Goal: Transaction & Acquisition: Purchase product/service

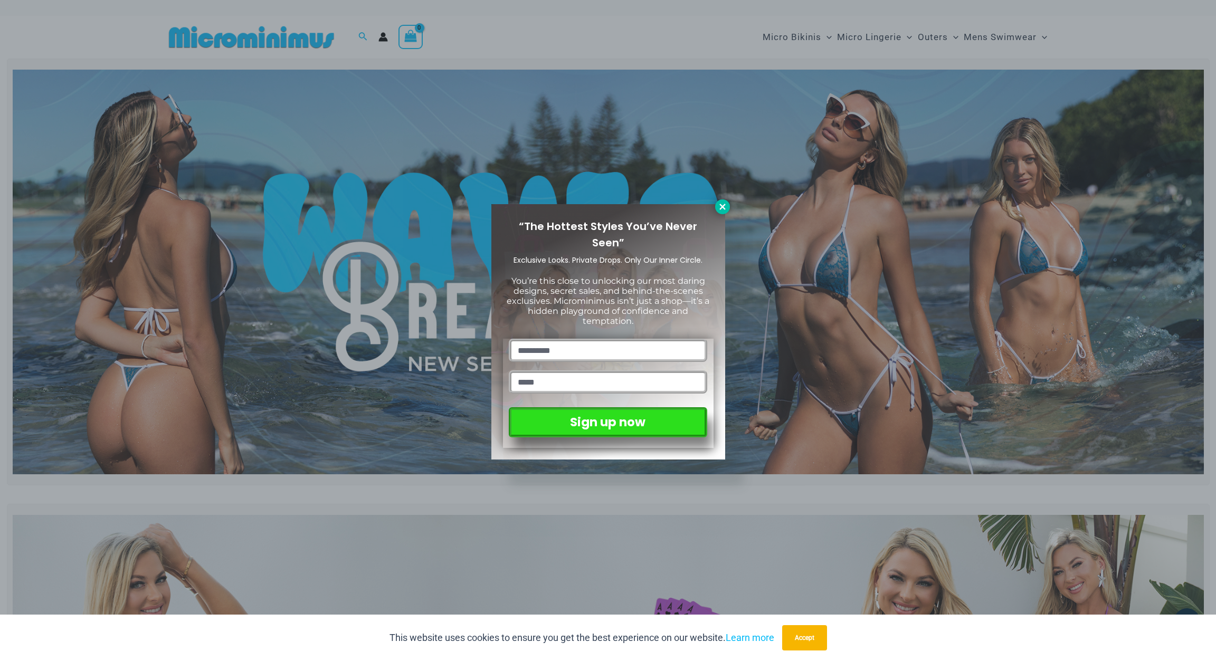
click at [726, 211] on icon at bounding box center [722, 206] width 9 height 9
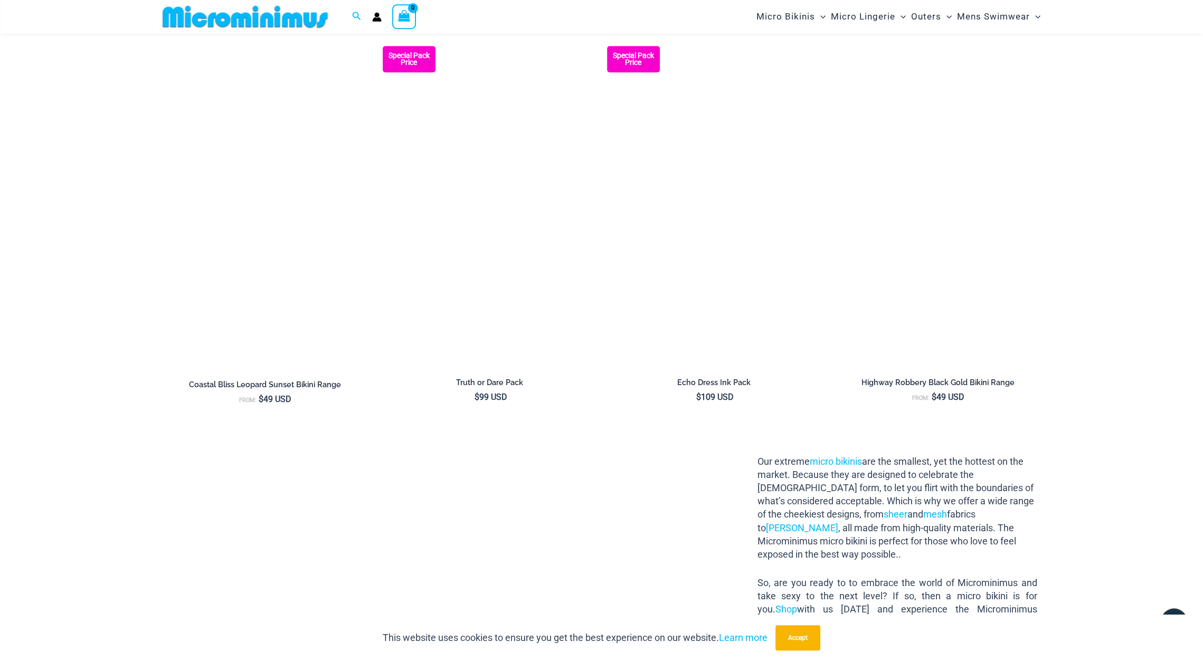
scroll to position [962, 0]
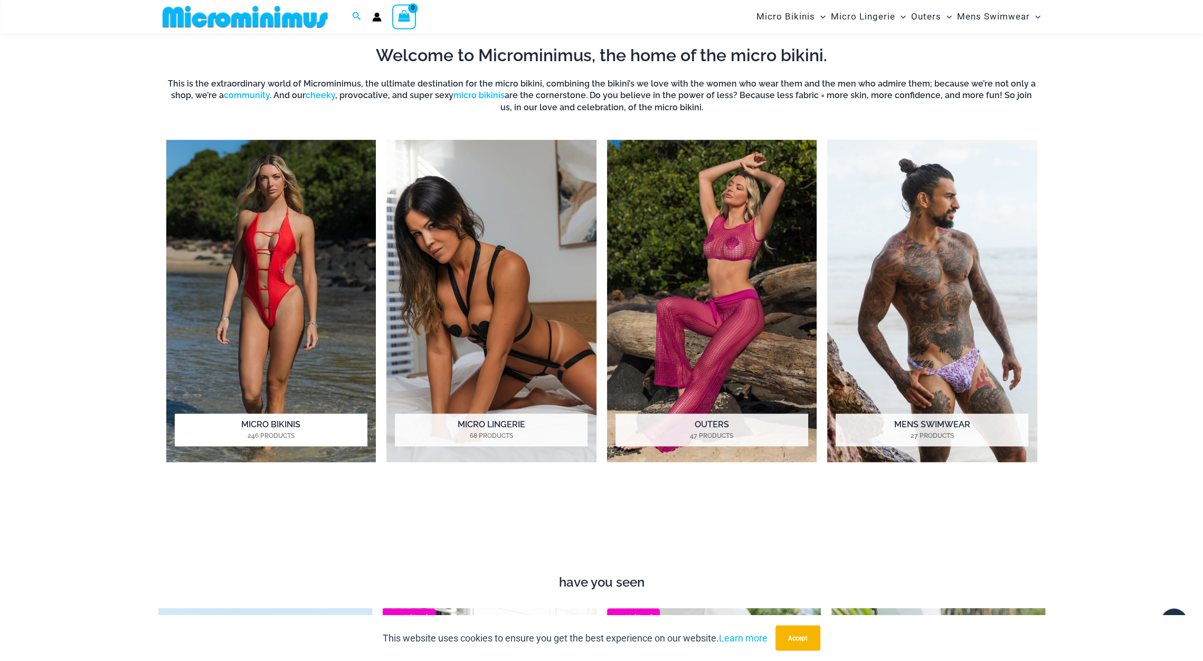
click at [269, 420] on h2 "Micro Bikinis 246 Products" at bounding box center [271, 430] width 193 height 33
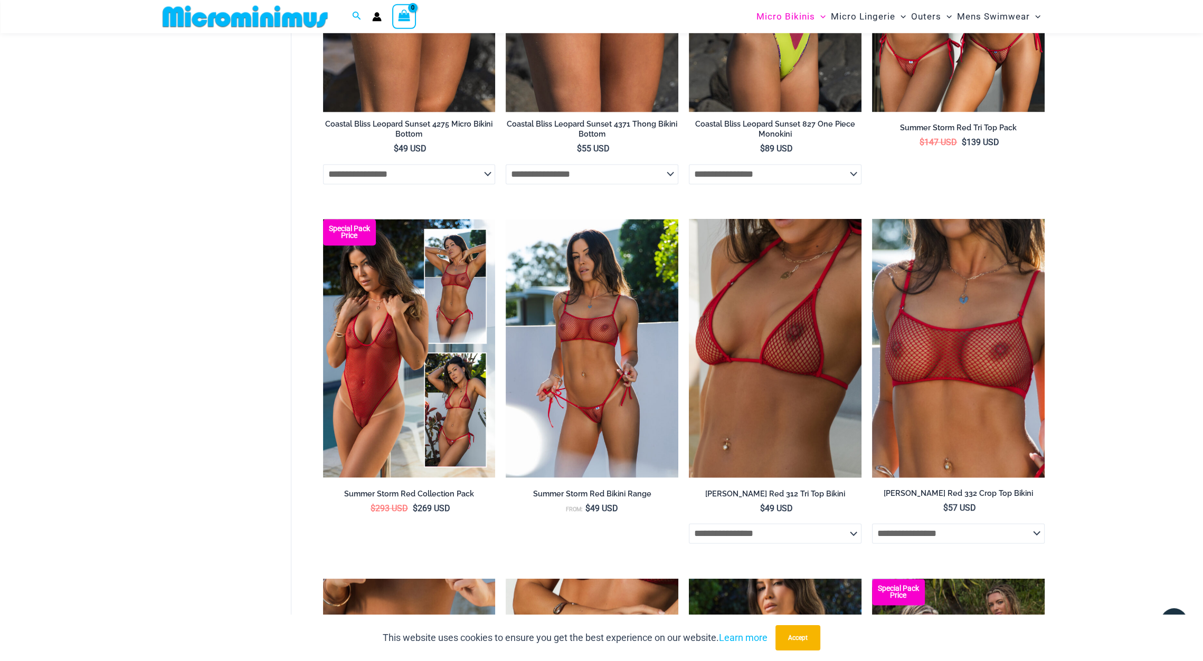
scroll to position [2836, 0]
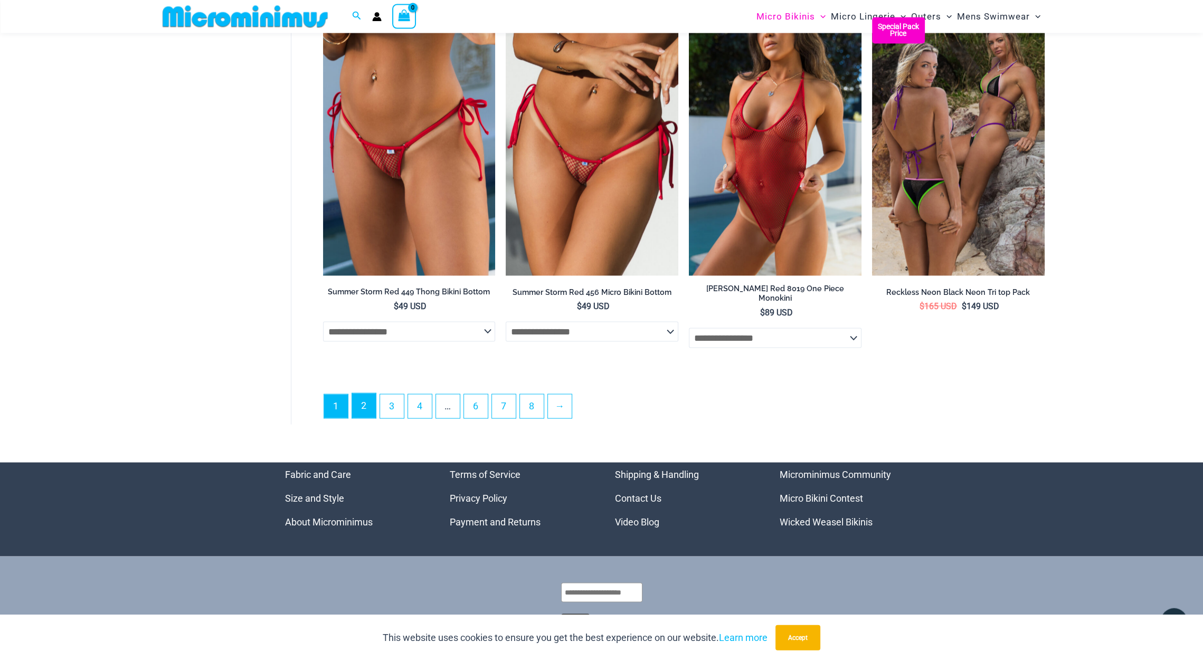
click at [373, 416] on link "2" at bounding box center [364, 406] width 24 height 25
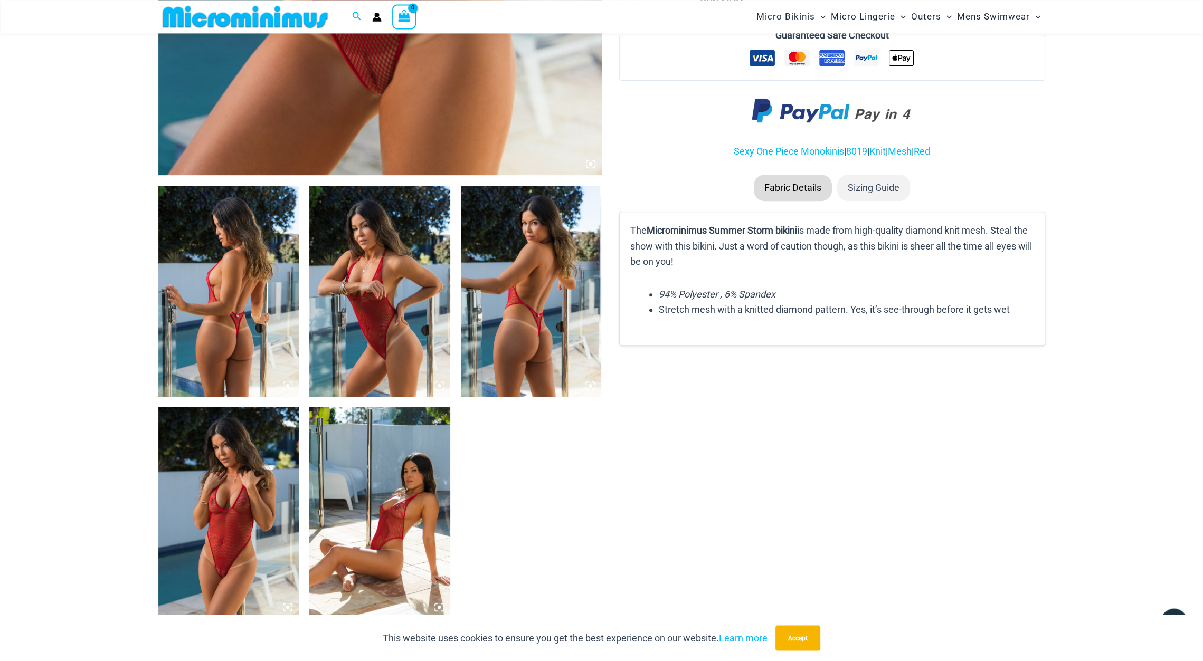
scroll to position [586, 0]
click at [568, 296] on img at bounding box center [531, 290] width 141 height 211
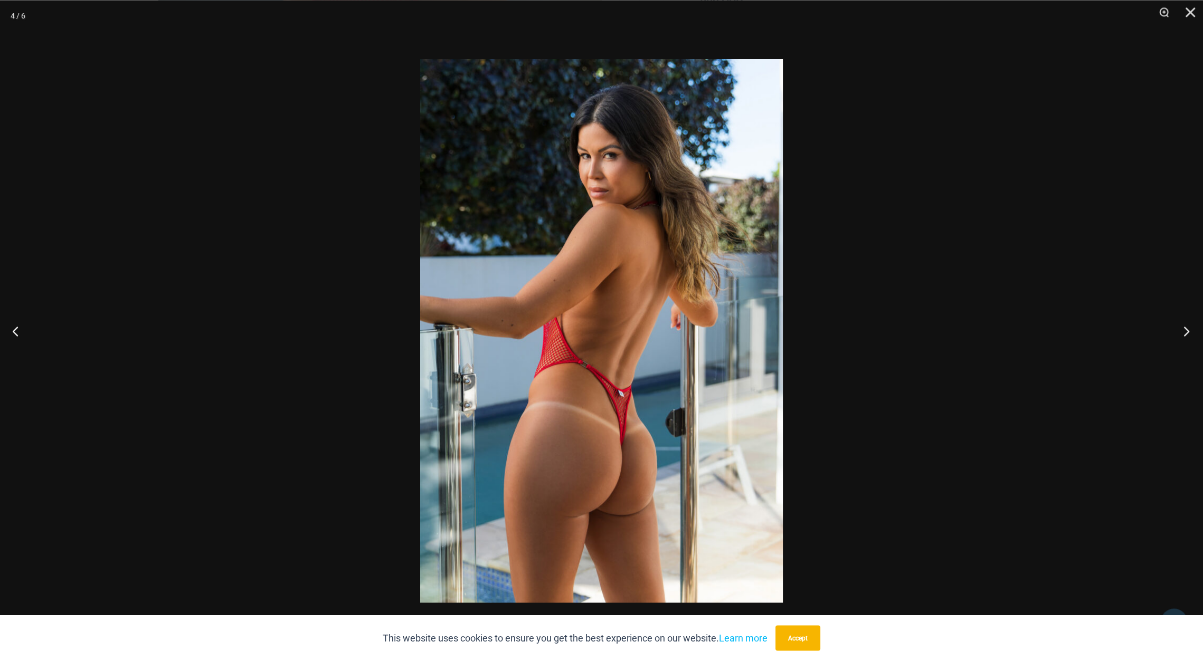
click at [1179, 327] on button "Next" at bounding box center [1183, 331] width 40 height 53
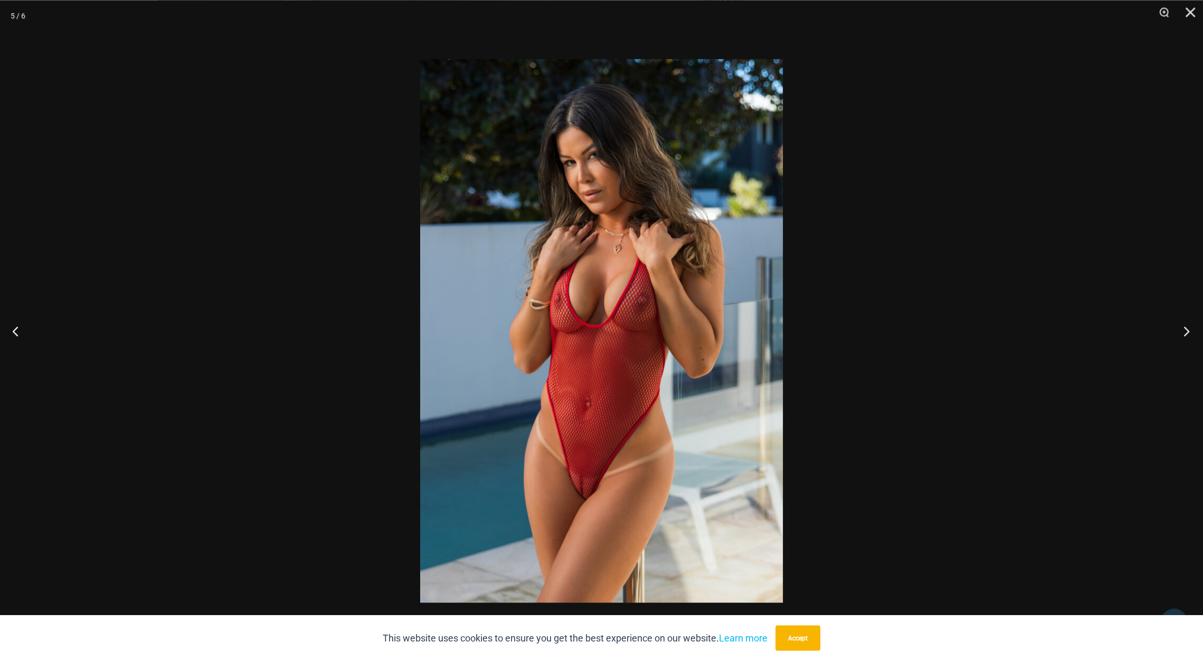
click at [1179, 327] on button "Next" at bounding box center [1183, 331] width 40 height 53
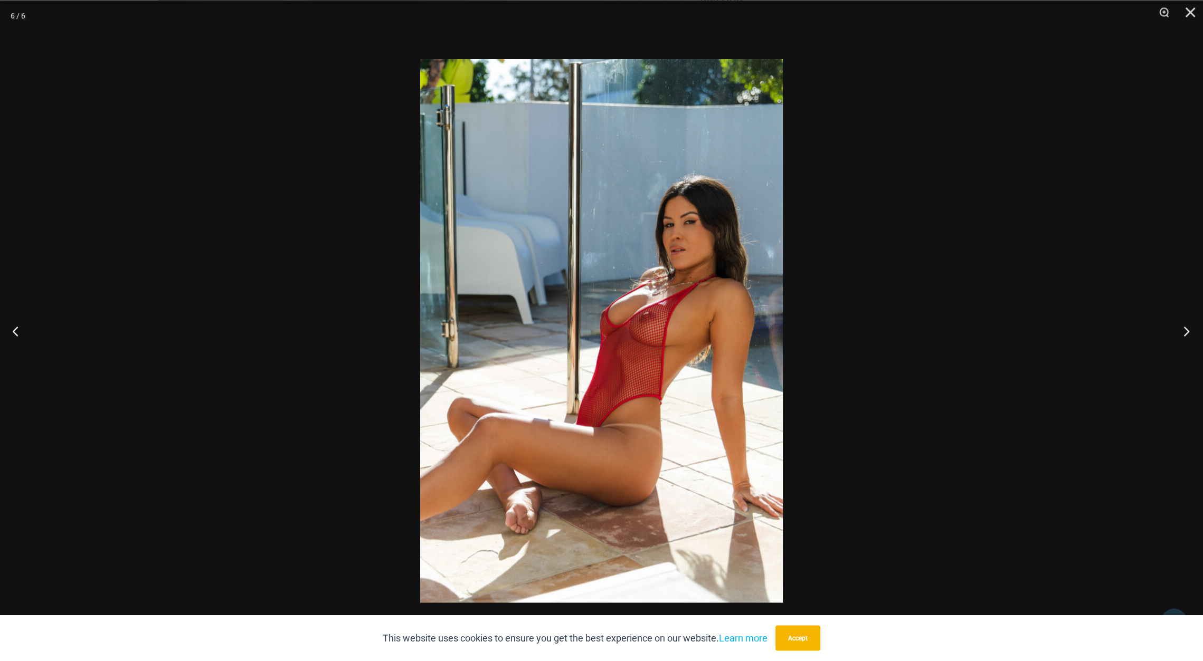
click at [1179, 327] on button "Next" at bounding box center [1183, 331] width 40 height 53
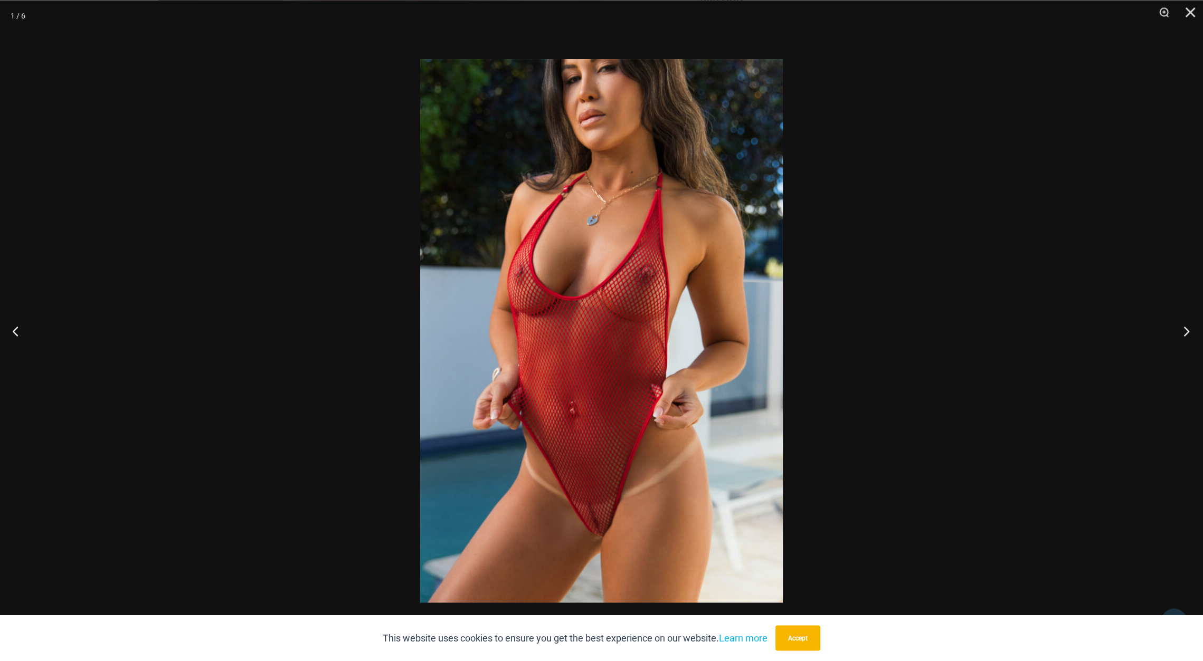
click at [1179, 327] on button "Next" at bounding box center [1183, 331] width 40 height 53
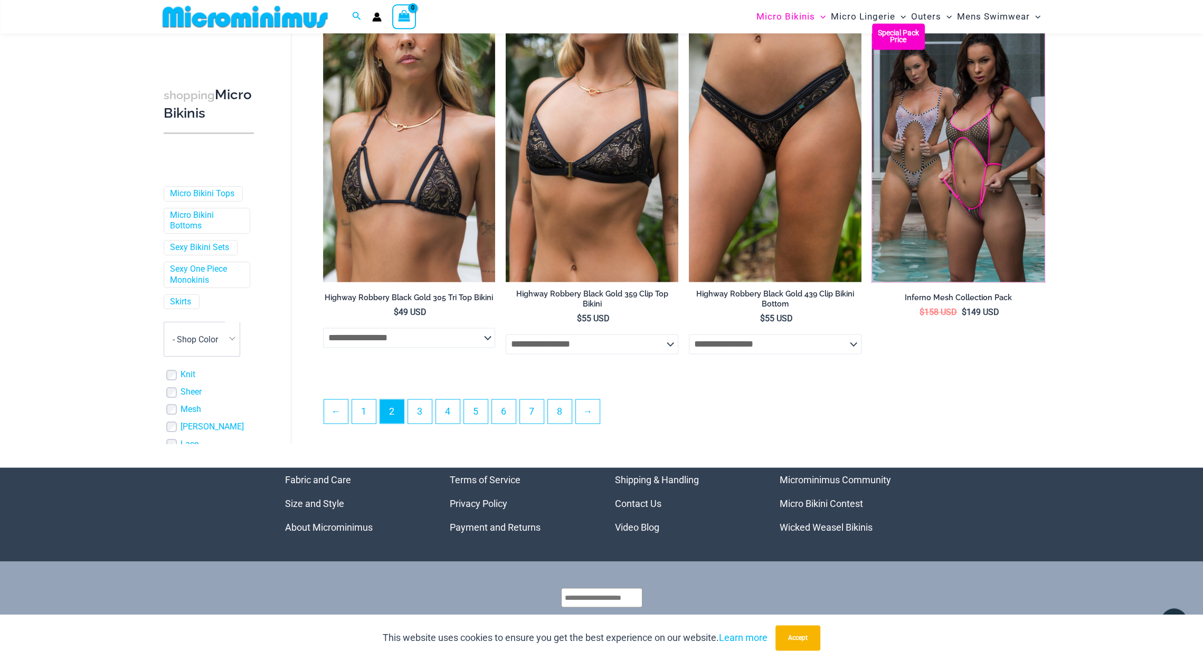
scroll to position [2694, 0]
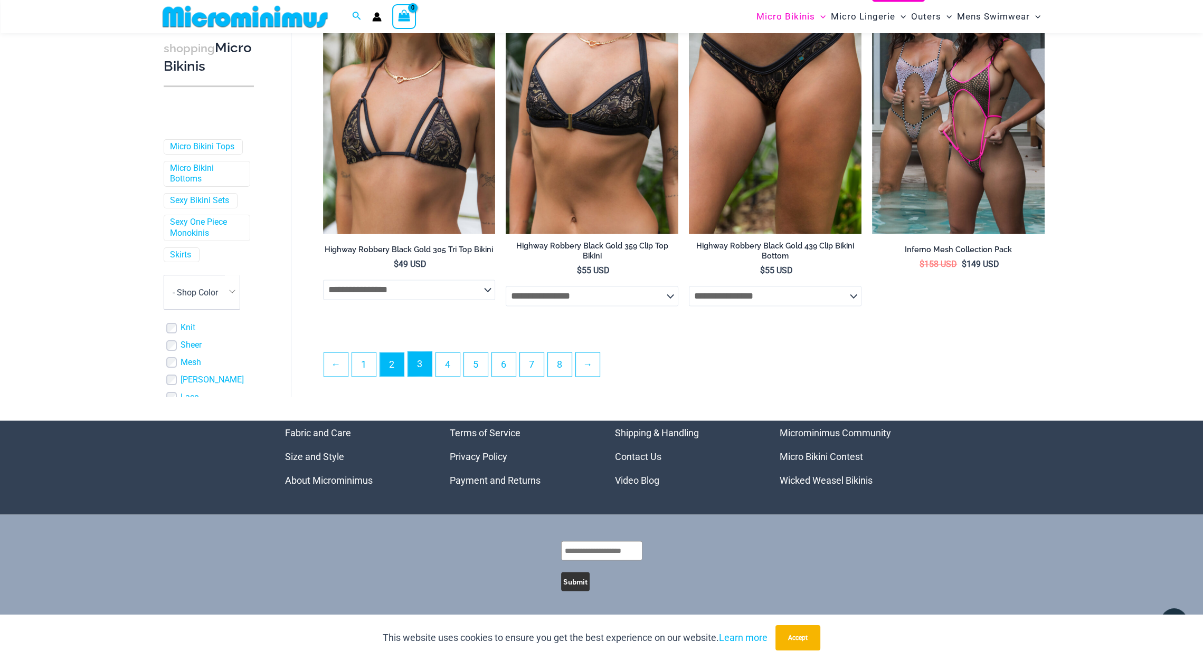
click at [427, 369] on link "3" at bounding box center [420, 363] width 24 height 25
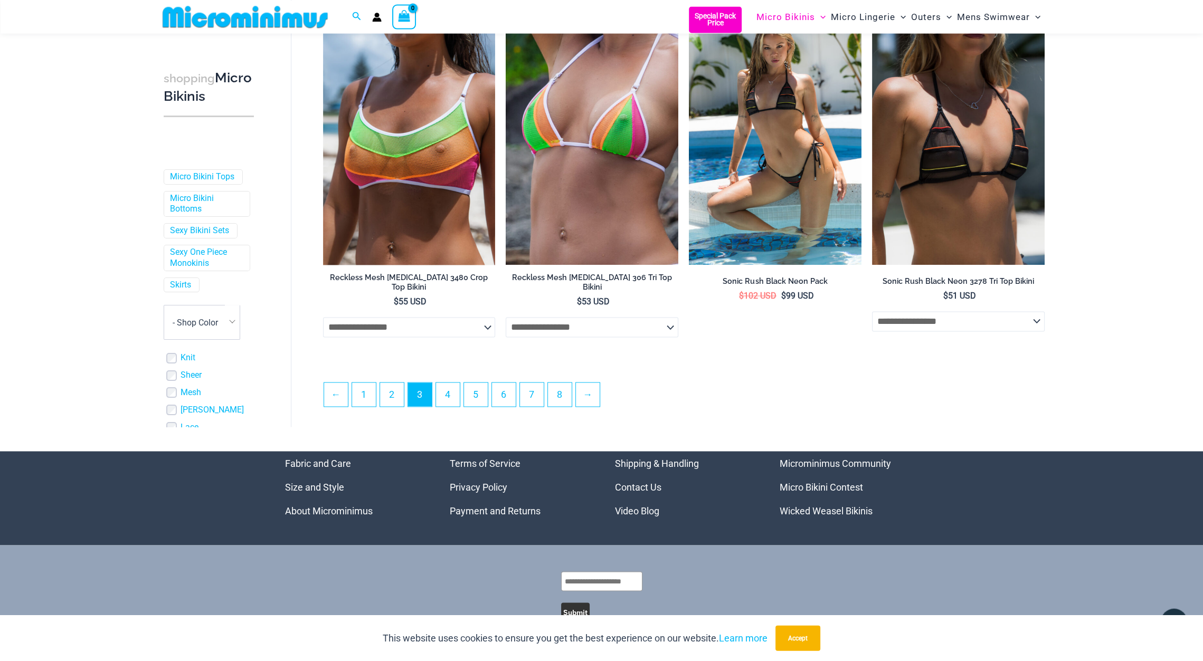
scroll to position [2682, 0]
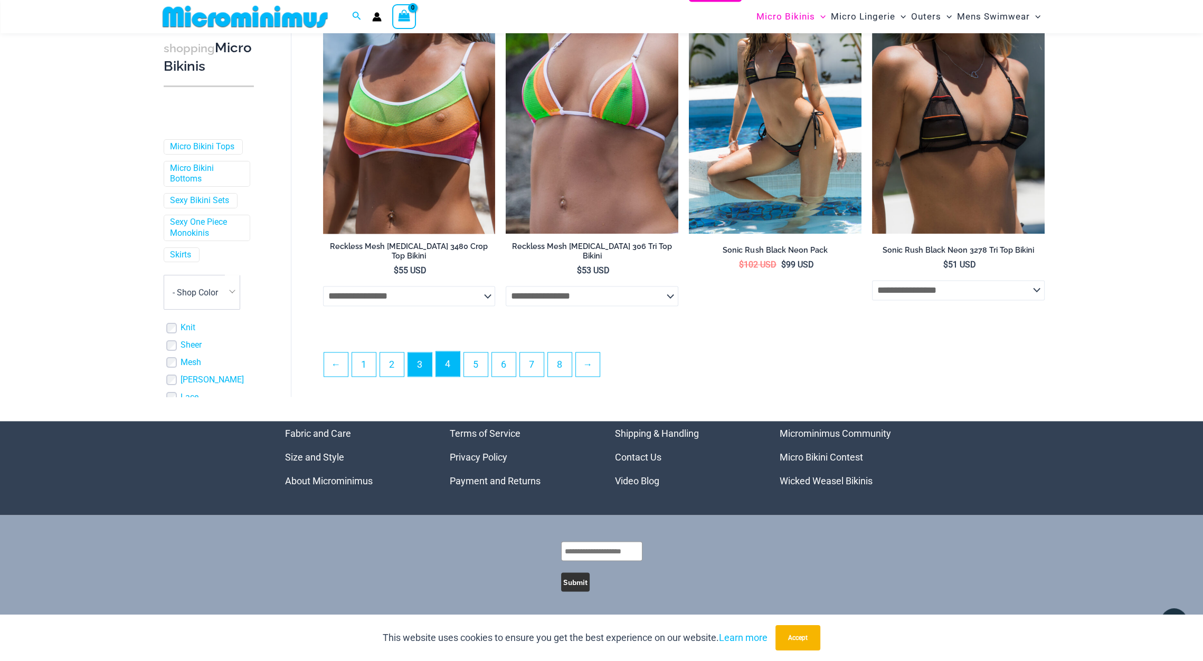
click at [442, 368] on link "4" at bounding box center [448, 363] width 24 height 25
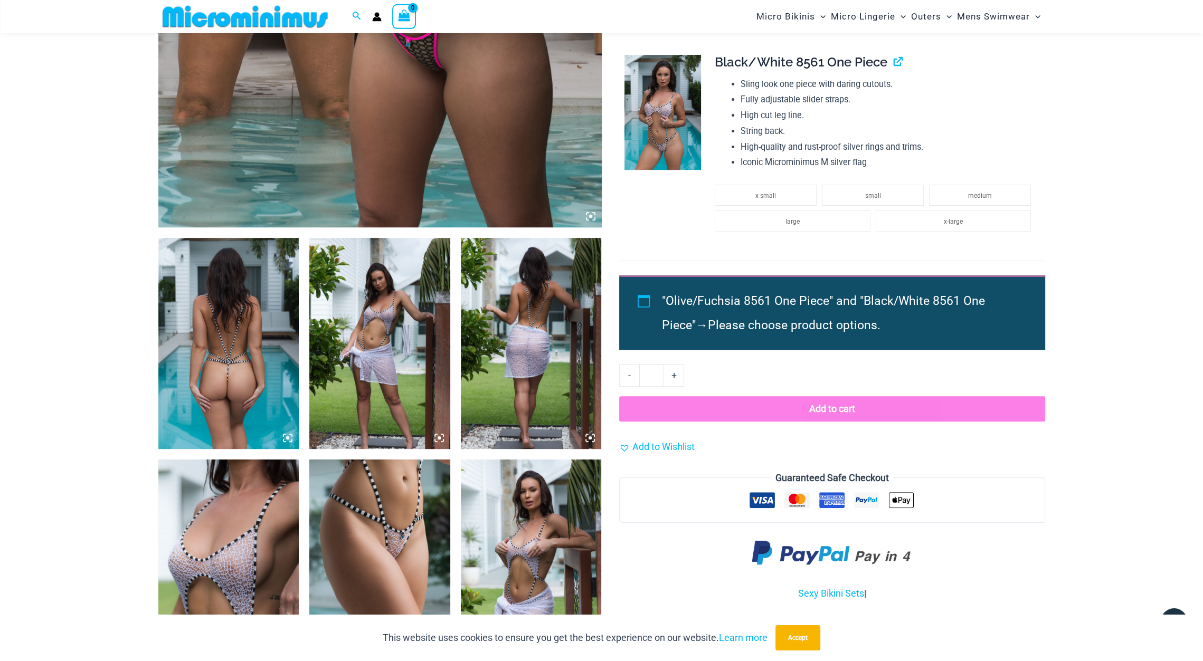
scroll to position [586, 0]
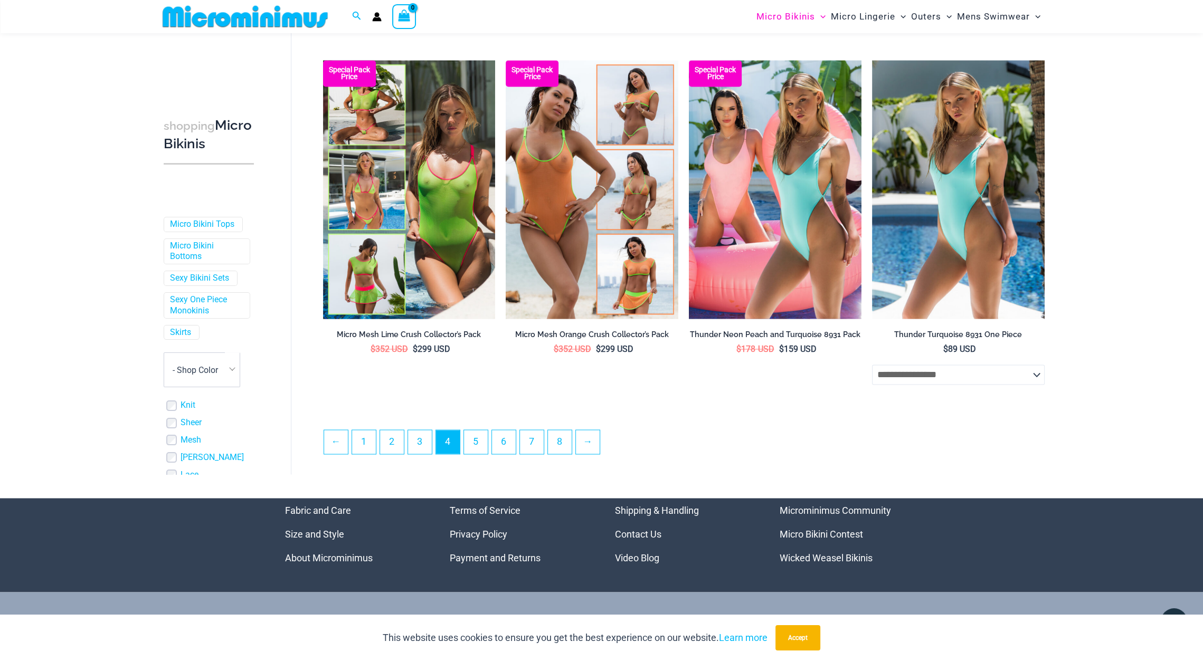
scroll to position [2642, 0]
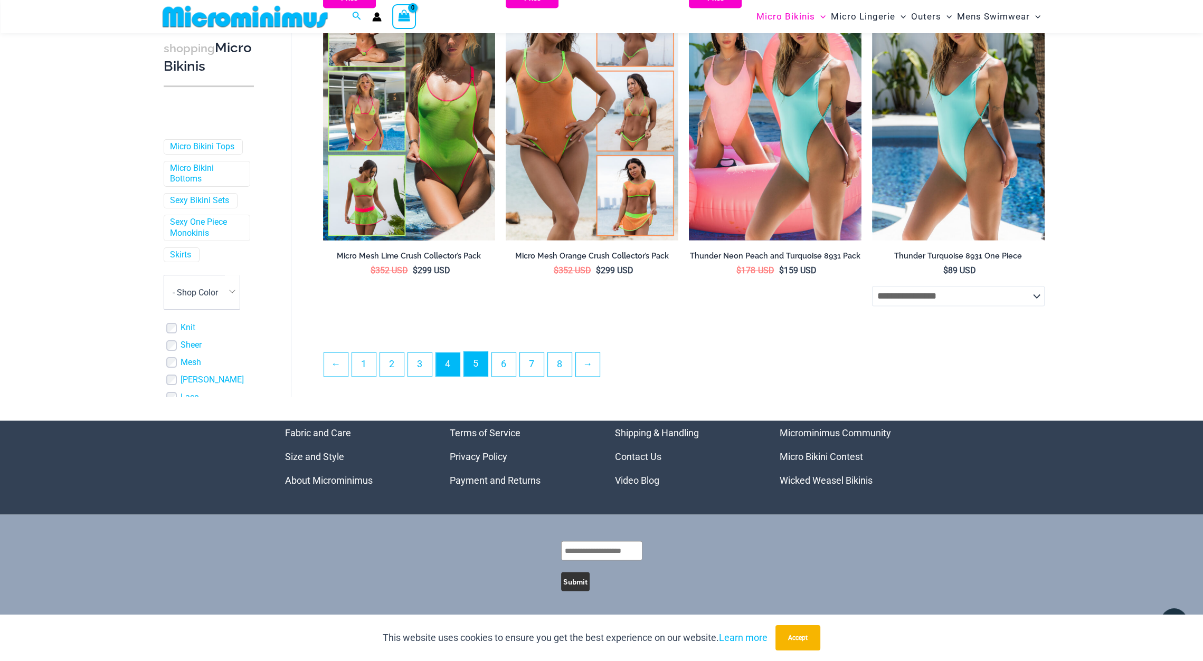
click at [478, 361] on link "5" at bounding box center [476, 363] width 24 height 25
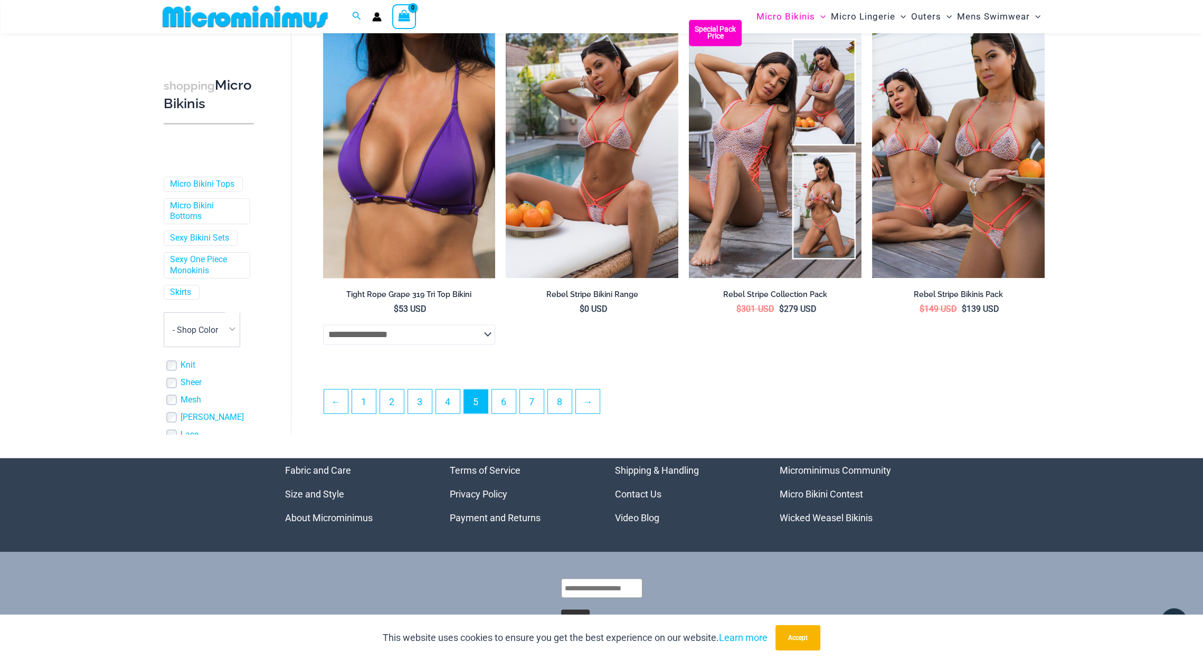
scroll to position [2667, 0]
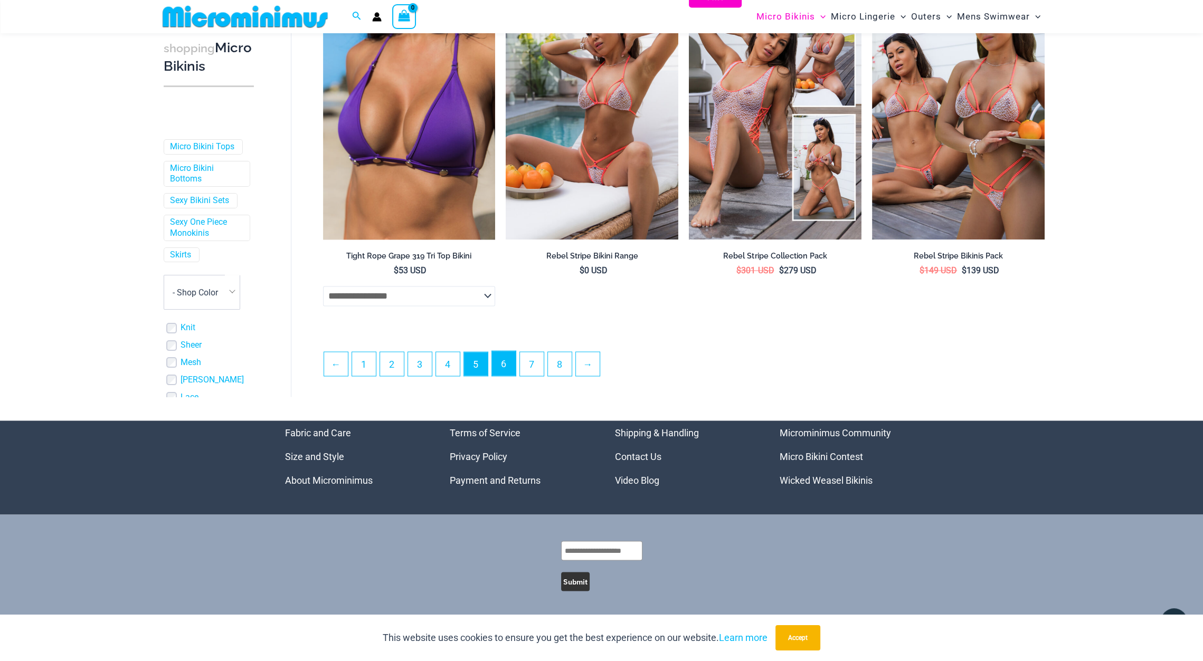
click at [503, 366] on link "6" at bounding box center [504, 363] width 24 height 25
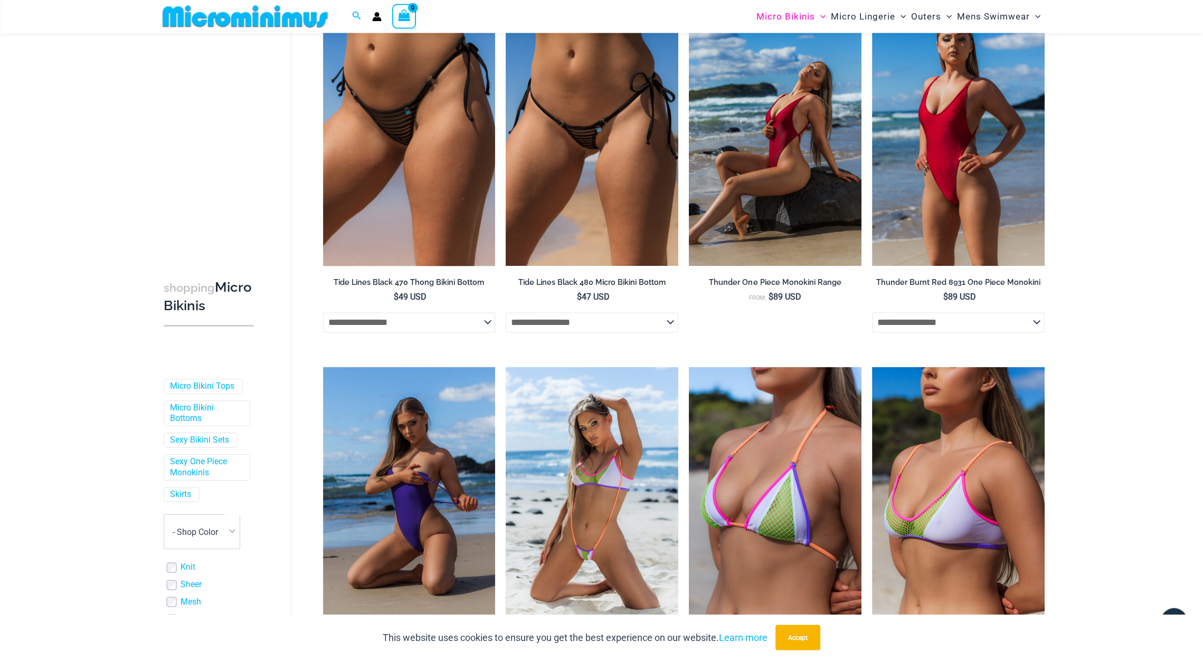
scroll to position [2667, 0]
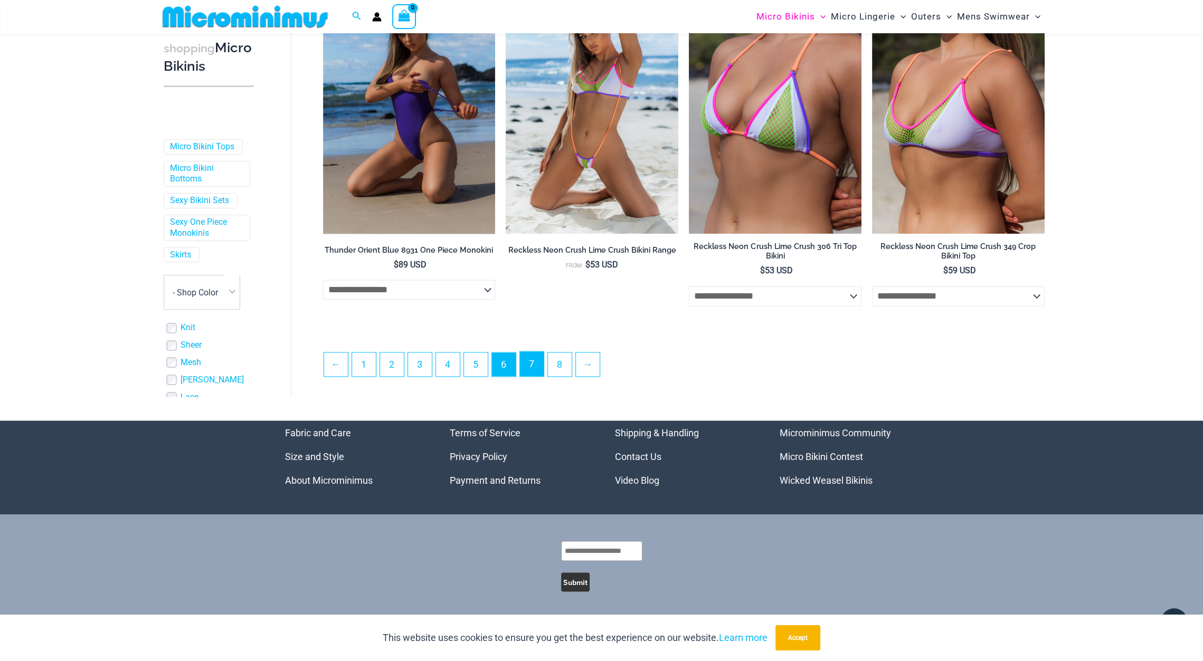
click at [535, 358] on link "7" at bounding box center [532, 363] width 24 height 25
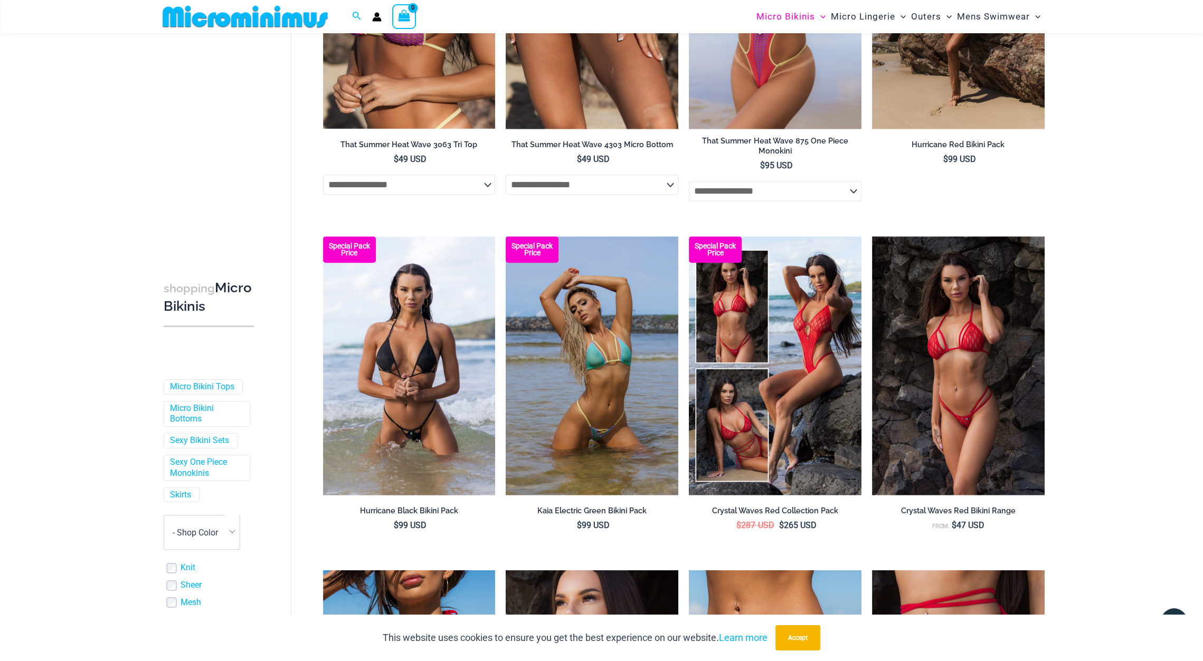
scroll to position [2274, 0]
